Goal: Book appointment/travel/reservation

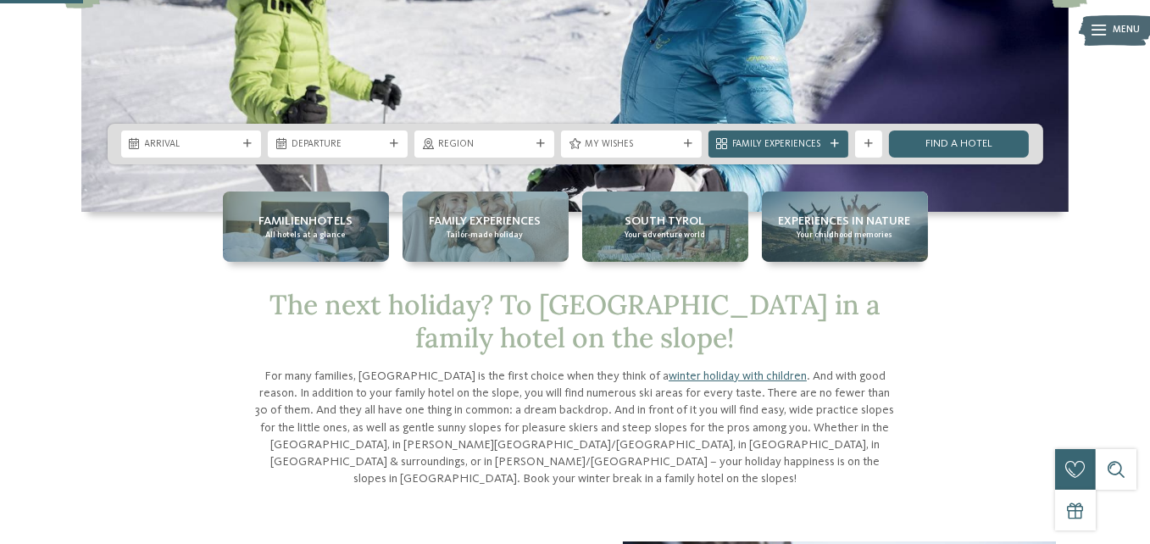
scroll to position [297, 0]
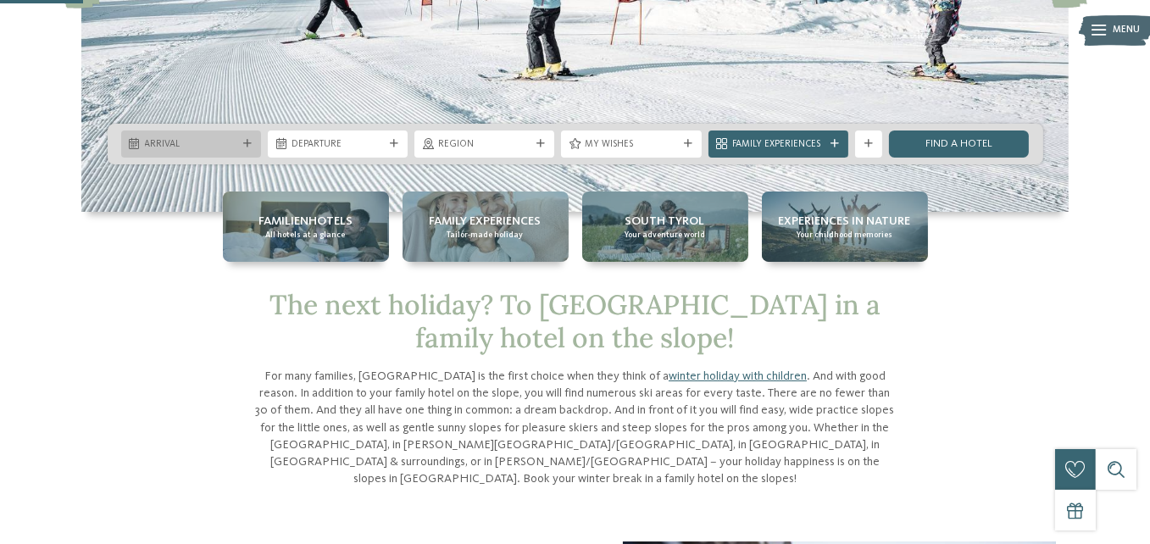
click at [253, 148] on div "Arrival" at bounding box center [191, 143] width 140 height 27
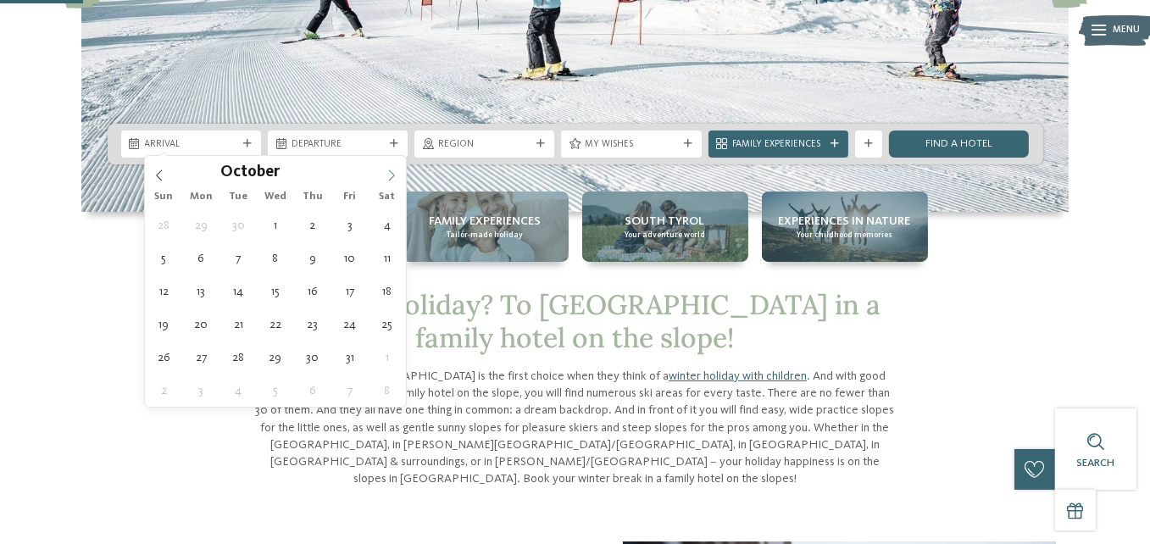
click at [385, 175] on span at bounding box center [391, 170] width 29 height 29
type input "****"
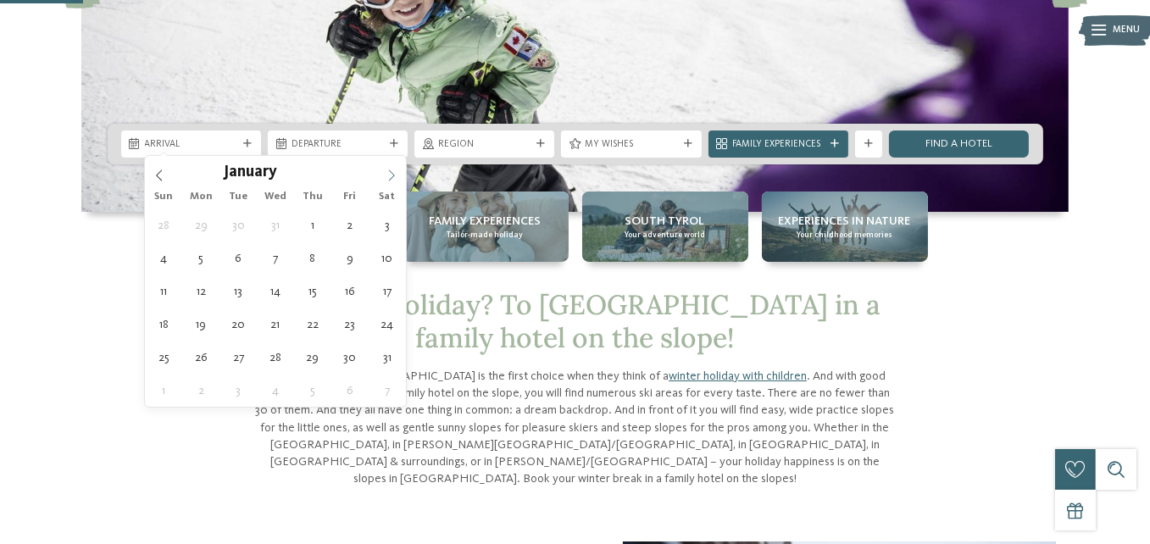
click at [385, 175] on span at bounding box center [391, 170] width 29 height 29
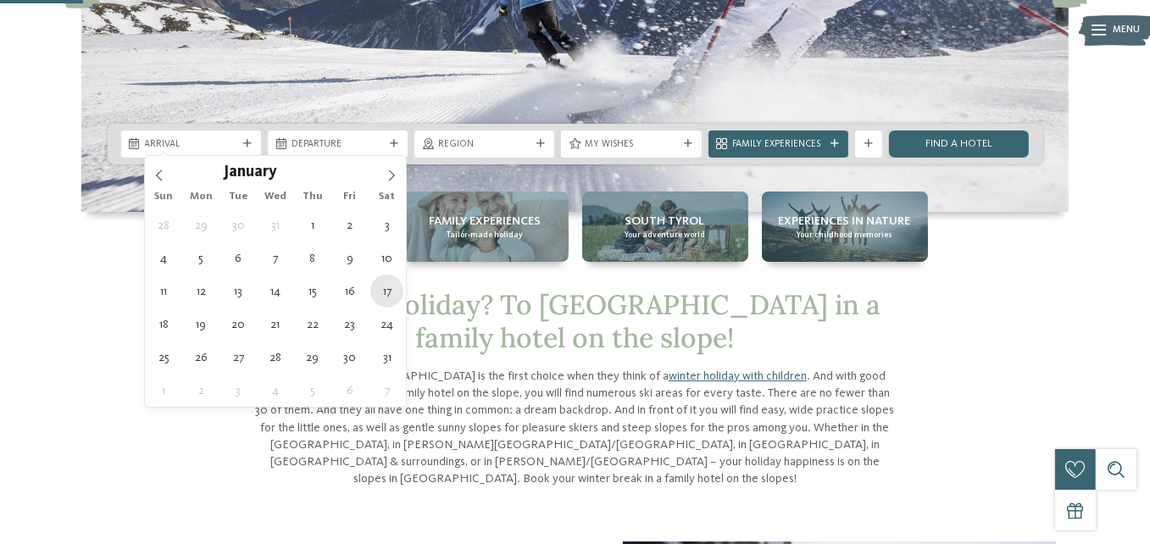
type div "17.01.2026"
type input "****"
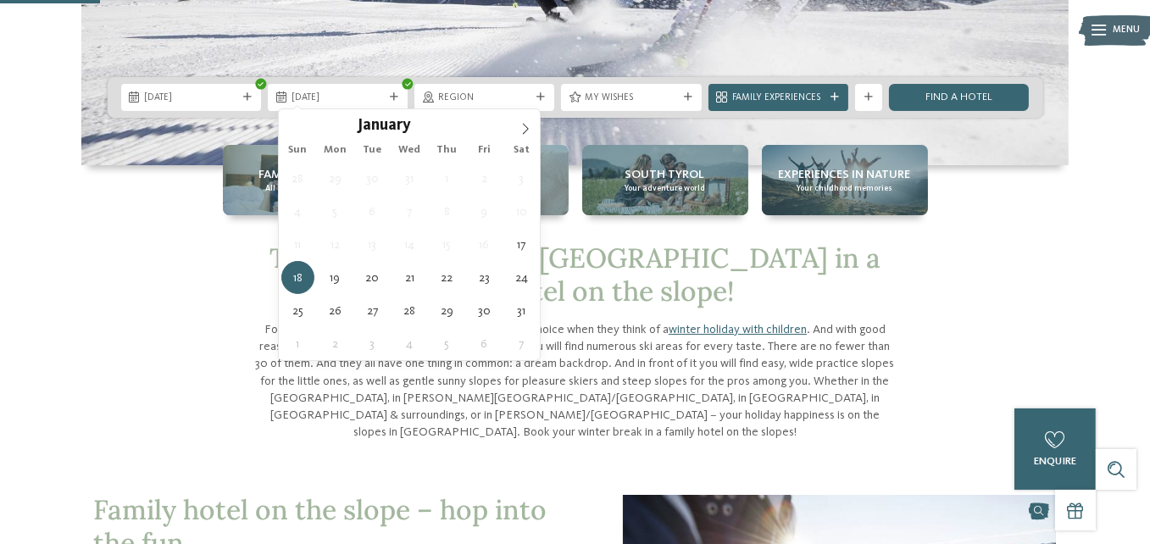
scroll to position [356, 0]
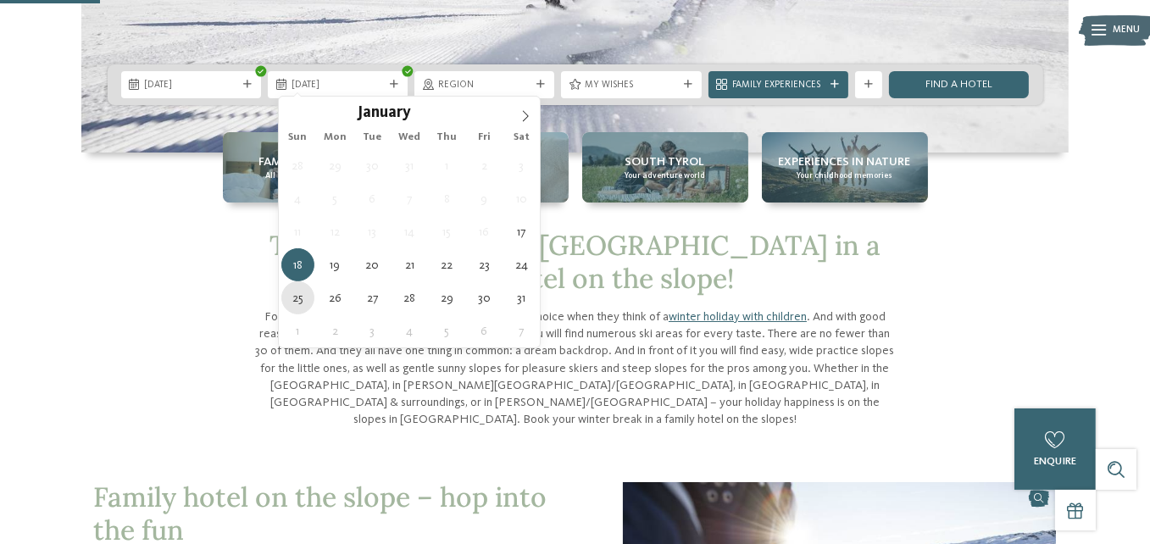
type div "25.01.2026"
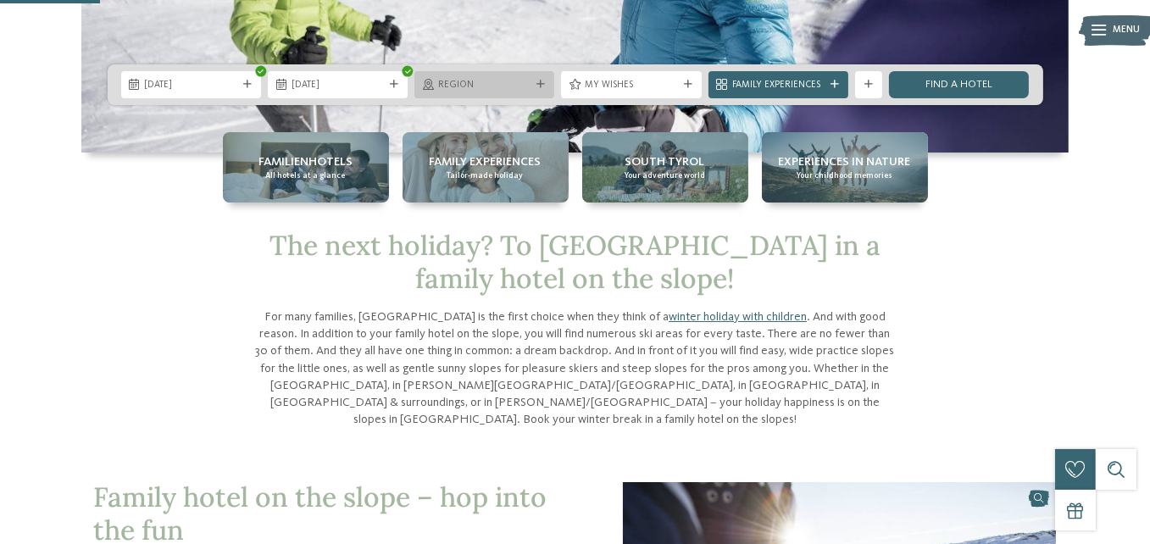
click at [536, 80] on icon at bounding box center [540, 84] width 8 height 8
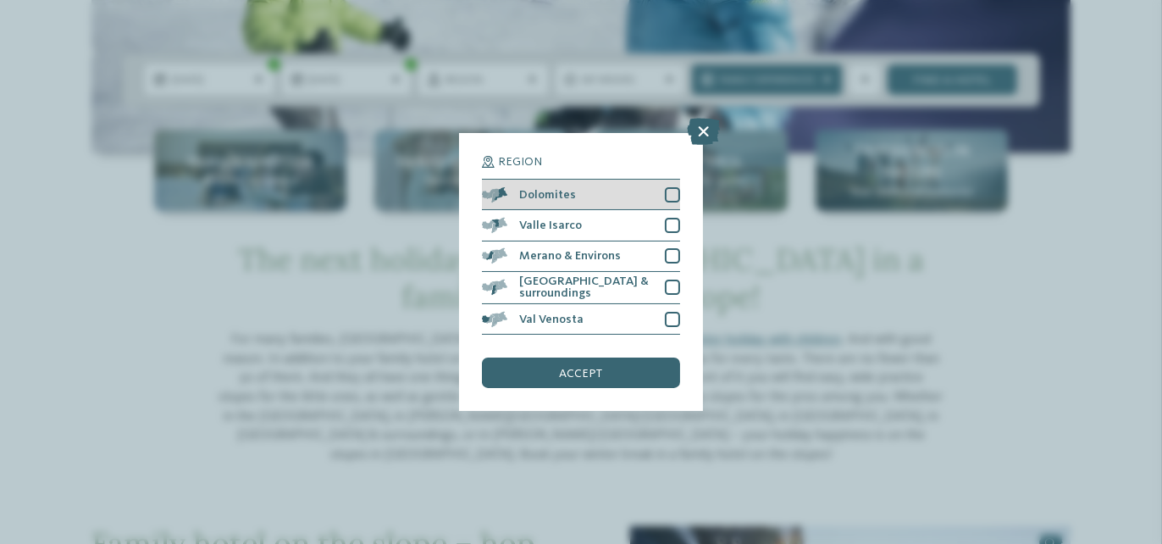
click at [666, 195] on div at bounding box center [672, 194] width 15 height 15
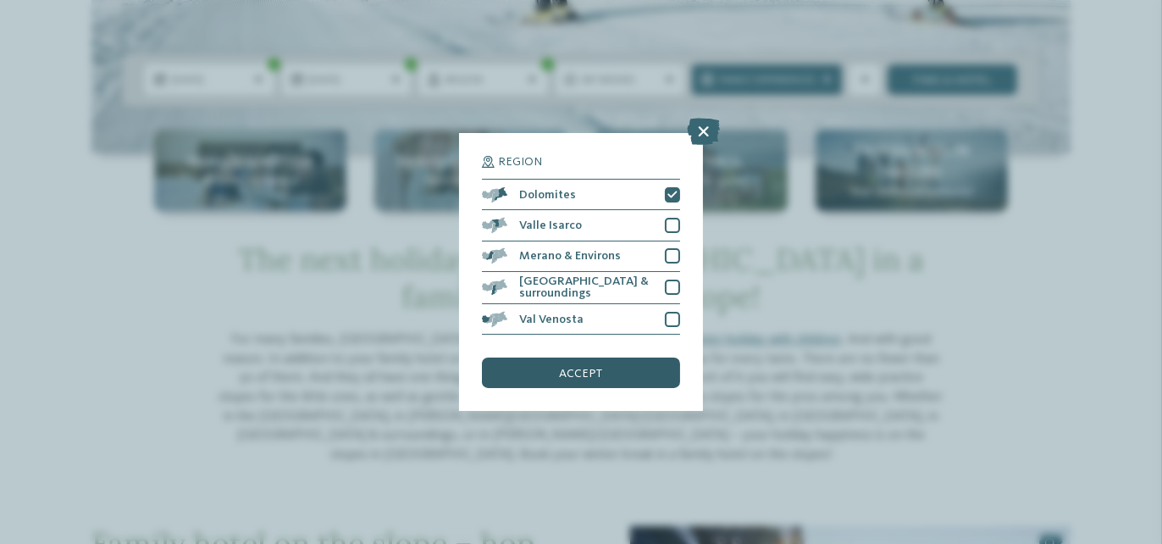
click at [618, 374] on div "accept" at bounding box center [581, 373] width 198 height 31
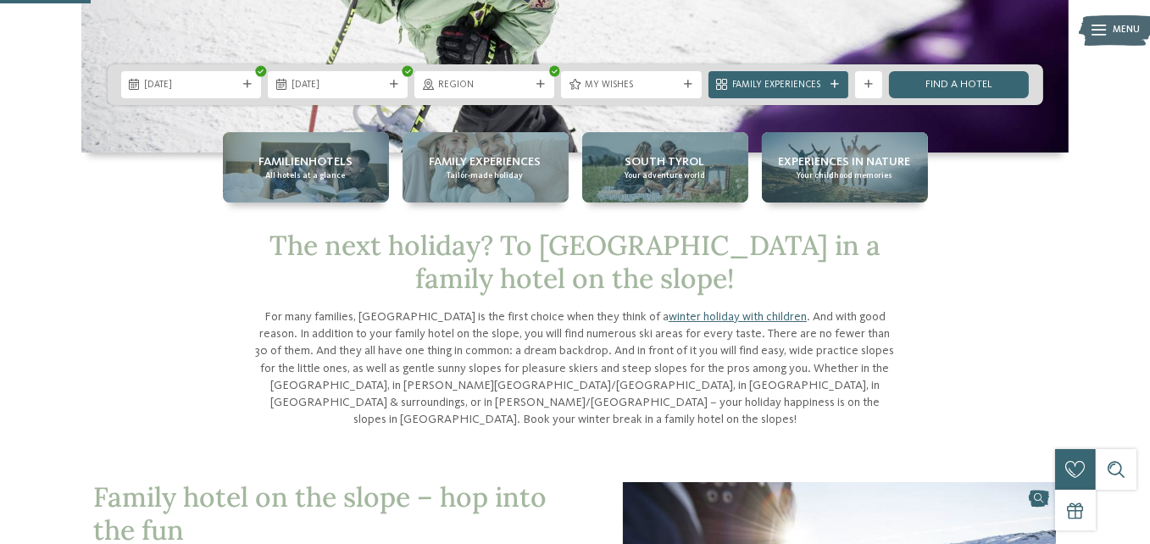
scroll to position [318, 0]
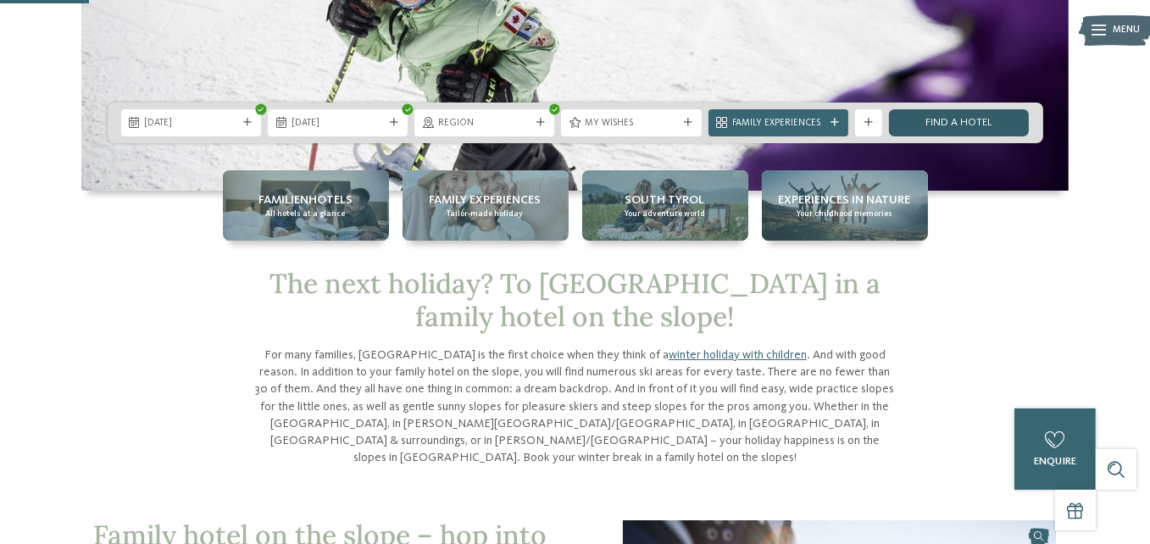
click at [936, 125] on link "Find a hotel" at bounding box center [959, 122] width 140 height 27
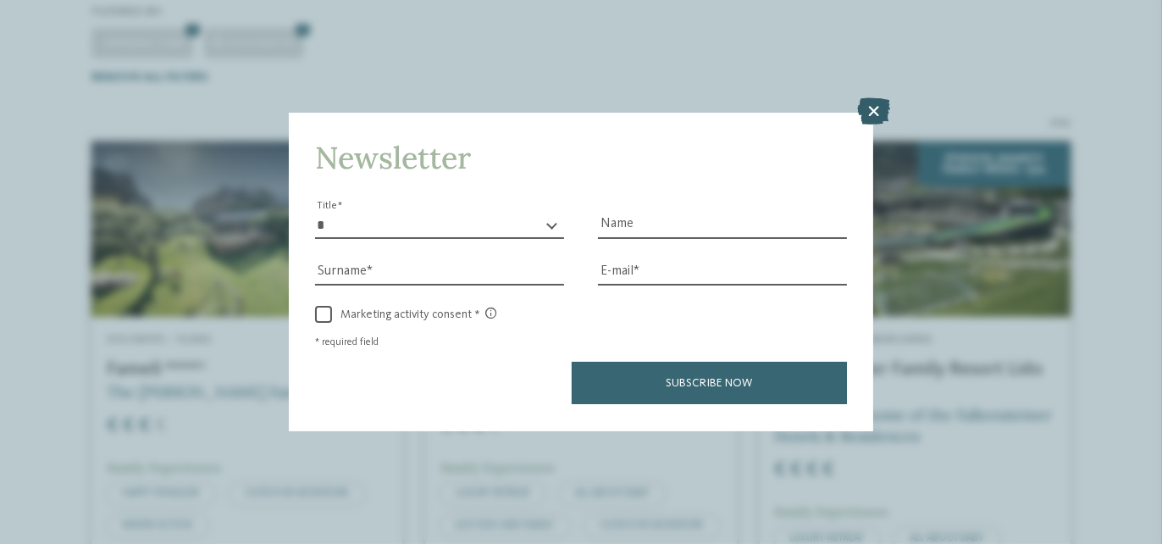
click at [883, 119] on icon at bounding box center [873, 111] width 33 height 27
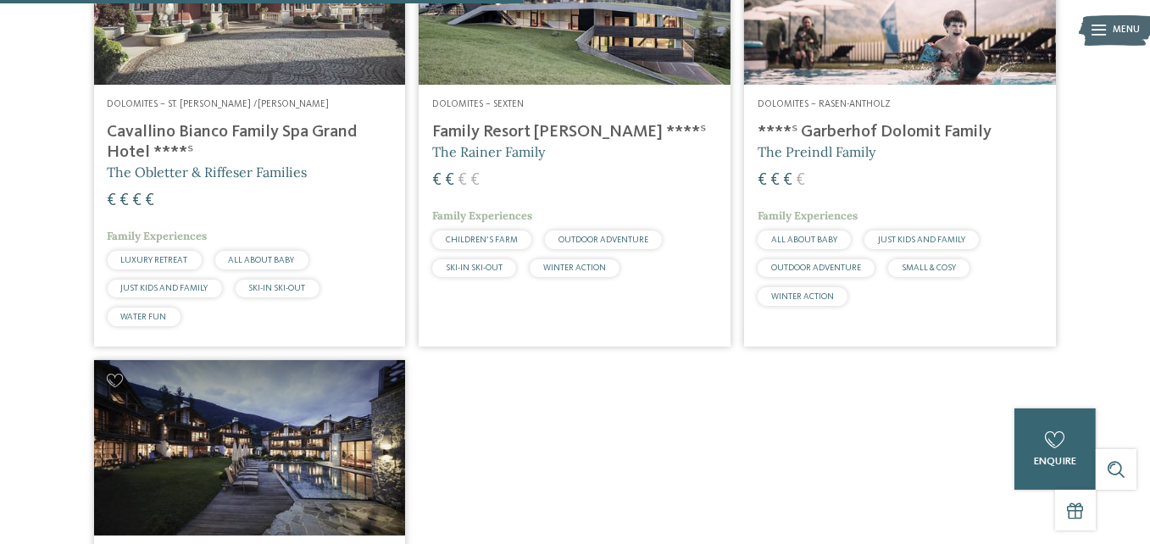
scroll to position [1058, 0]
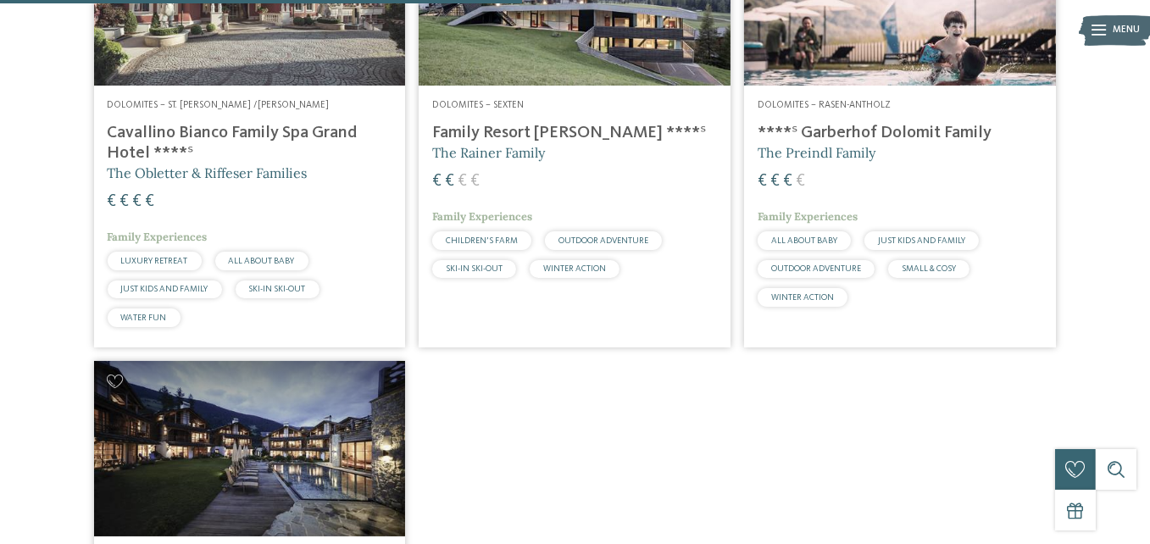
click at [747, 206] on article "Dolomites – Rasen-Antholz ****ˢ Garberhof Dolomit Family The Preindl Family € €…" at bounding box center [899, 128] width 325 height 451
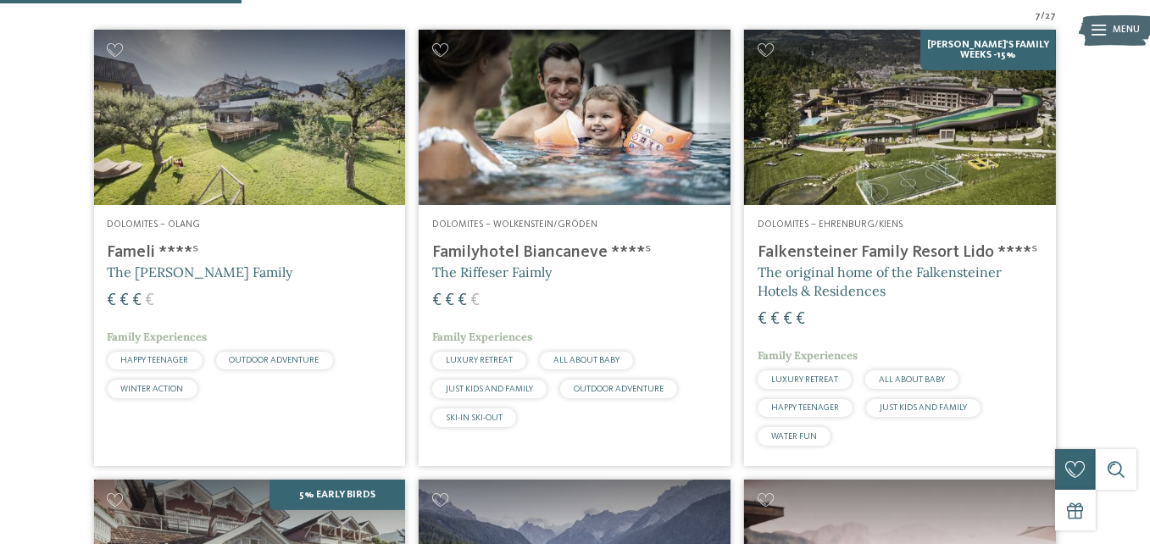
scroll to position [489, 0]
click at [1000, 263] on h4 "Falkensteiner Family Resort Lido ****ˢ" at bounding box center [899, 252] width 285 height 20
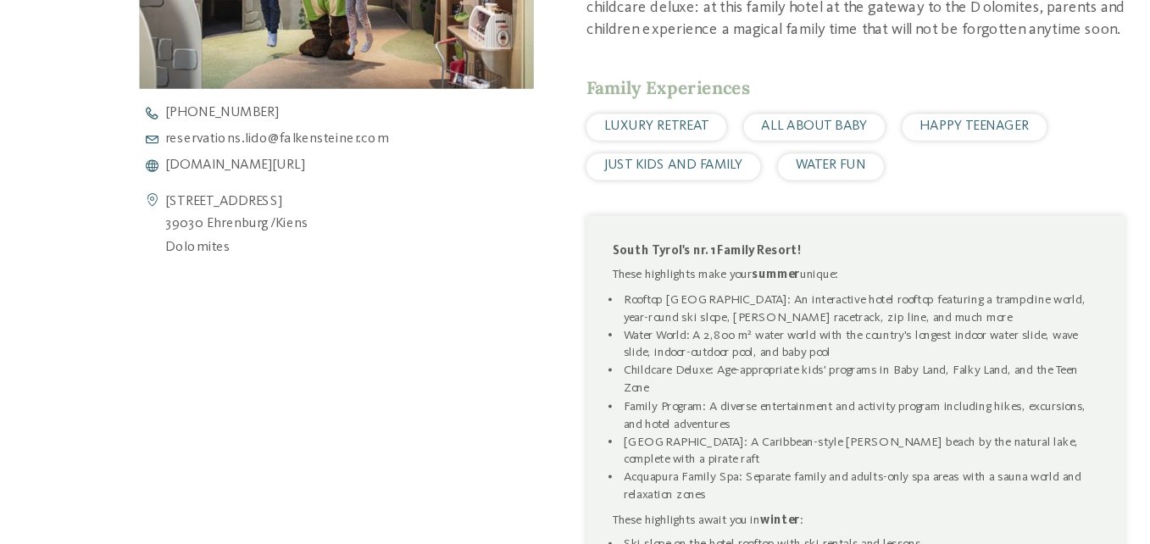
scroll to position [568, 0]
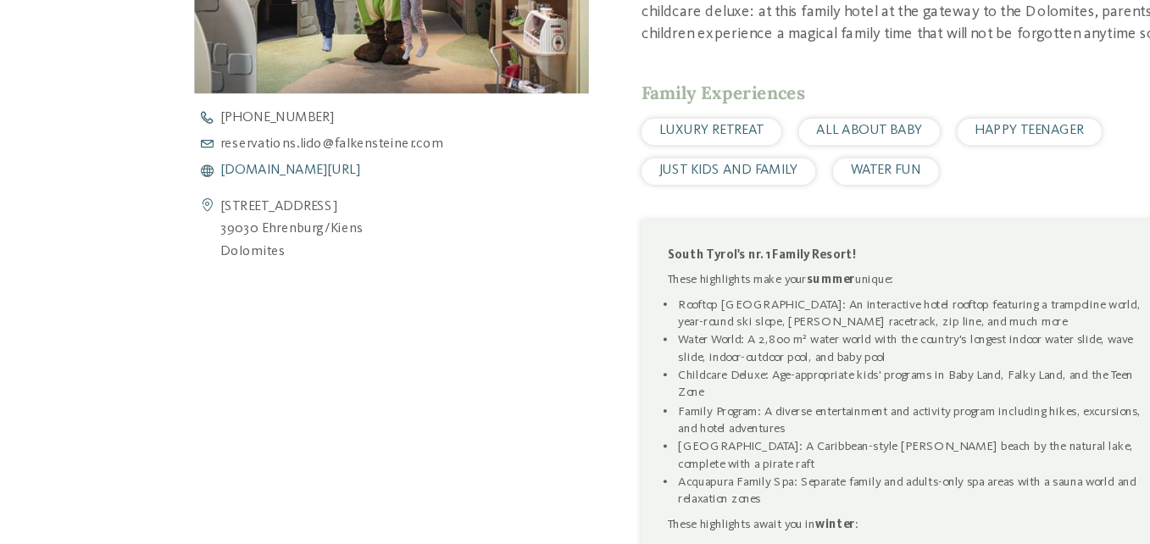
click at [266, 219] on span "[DOMAIN_NAME][URL]" at bounding box center [270, 213] width 108 height 11
click at [234, 285] on address "[STREET_ADDRESS] 39030 [GEOGRAPHIC_DATA]/[GEOGRAPHIC_DATA] Dolomites" at bounding box center [271, 259] width 110 height 52
drag, startPoint x: 298, startPoint y: 365, endPoint x: 171, endPoint y: 351, distance: 127.9
click at [196, 285] on div "[STREET_ADDRESS] 39030 [GEOGRAPHIC_DATA]/[GEOGRAPHIC_DATA] Dolomites" at bounding box center [347, 259] width 303 height 52
copy address "[STREET_ADDRESS]"
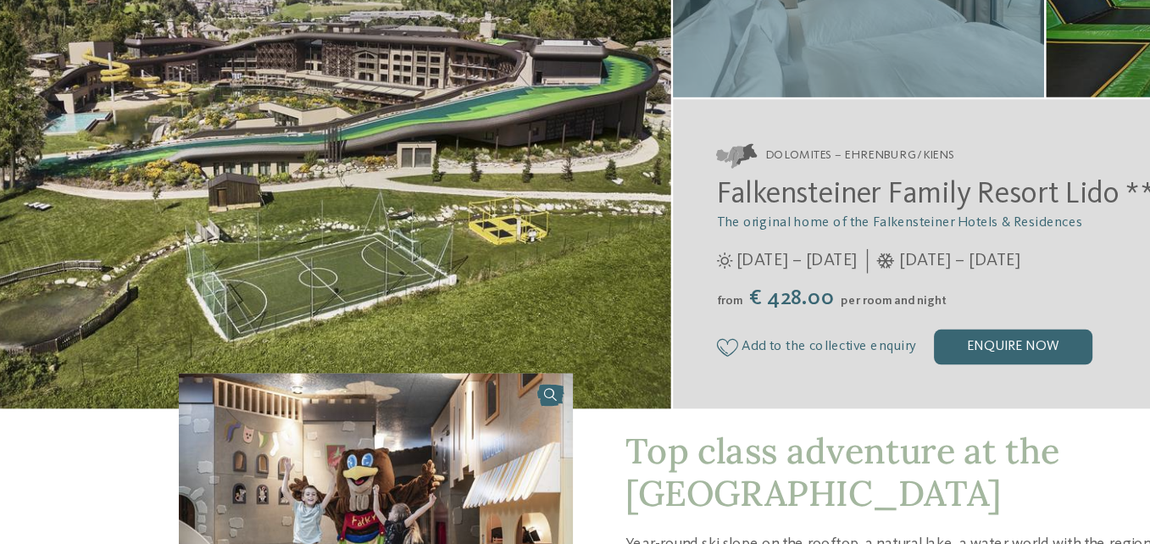
scroll to position [0, 0]
